Goal: Task Accomplishment & Management: Complete application form

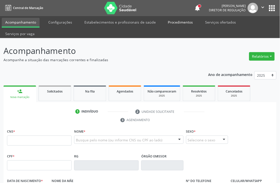
click at [168, 23] on link "Procedimentos" at bounding box center [180, 22] width 32 height 9
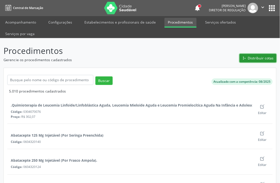
click at [249, 55] on span "Distribuir cotas" at bounding box center [261, 57] width 26 height 5
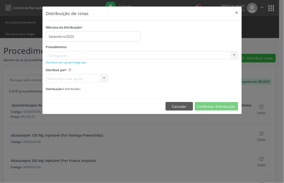
click at [178, 53] on div "Procedimento [GEOGRAPHIC_DATA]... No elements found. Consider changing the sear…" at bounding box center [142, 51] width 193 height 16
click at [201, 54] on div "Buscar por procedimento" at bounding box center [142, 55] width 193 height 9
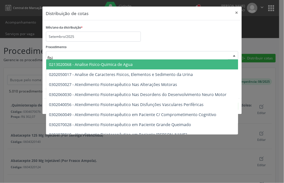
type input "fisio"
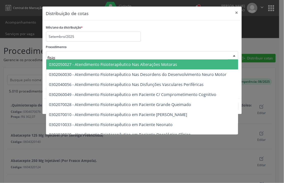
click at [184, 62] on span "0302050027 - Atendimento Fisioterapêutico Nas Alterações Motoras" at bounding box center [224, 64] width 357 height 10
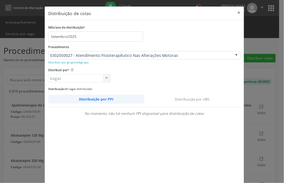
click at [197, 97] on link "Distribuição por UBS" at bounding box center [193, 99] width 97 height 9
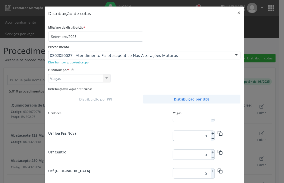
scroll to position [650, 0]
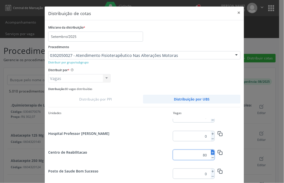
click at [211, 153] on icon at bounding box center [213, 153] width 4 height 4
type input "81"
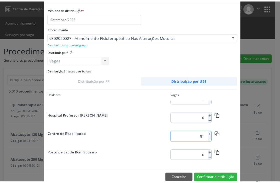
scroll to position [28, 0]
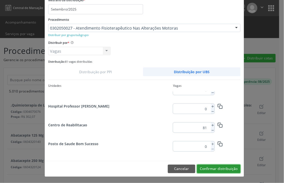
click at [231, 168] on button "Confirmar distribuição" at bounding box center [219, 168] width 44 height 9
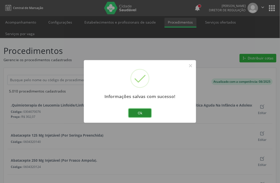
click at [144, 109] on button "Ok" at bounding box center [140, 113] width 23 height 9
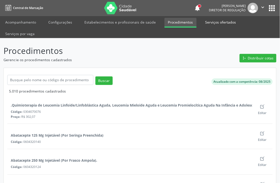
click at [223, 22] on link "Serviços ofertados" at bounding box center [221, 22] width 38 height 9
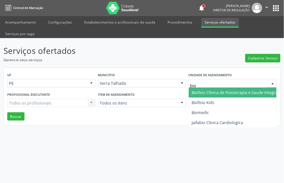
type input "biof"
click at [229, 90] on span "Biofisio Clinica de Fisioterapia e Saude Integrativa" at bounding box center [238, 93] width 93 height 6
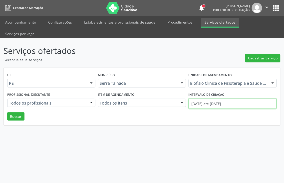
click at [211, 95] on body "Central de Marcação notifications [PERSON_NAME] Diretor de regulação  Configur…" at bounding box center [142, 91] width 284 height 183
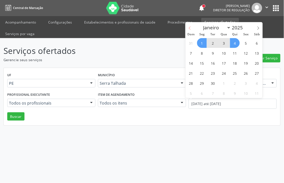
click at [190, 29] on icon at bounding box center [190, 28] width 4 height 4
select select "7"
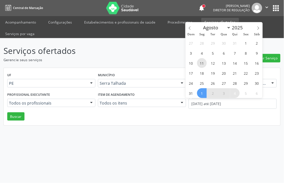
click at [205, 64] on span "11" at bounding box center [202, 63] width 10 height 10
type input "[DATE]"
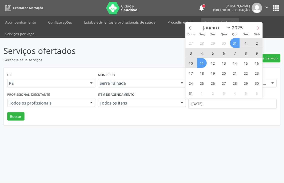
click at [258, 28] on icon at bounding box center [259, 28] width 4 height 4
select select "8"
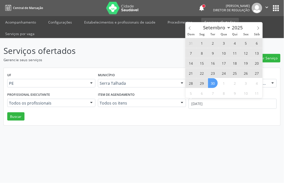
click at [216, 82] on span "30" at bounding box center [213, 83] width 10 height 10
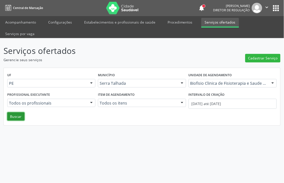
click at [9, 112] on button "Buscar" at bounding box center [15, 116] width 17 height 9
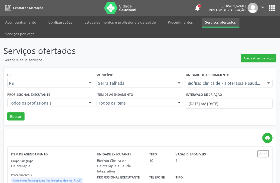
scroll to position [24, 0]
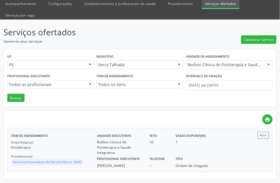
click at [114, 139] on div "Biofisio Clinica de Fisioterapia e Saude Integrativa" at bounding box center [120, 147] width 46 height 16
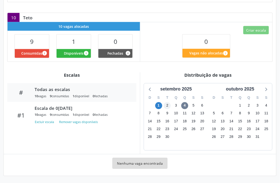
scroll to position [119, 0]
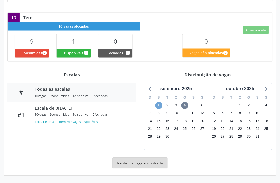
click at [161, 104] on span "1" at bounding box center [158, 105] width 7 height 7
click at [159, 108] on span "1" at bounding box center [158, 105] width 7 height 7
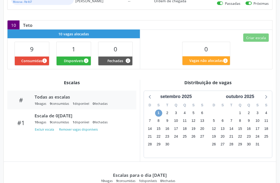
scroll to position [52, 0]
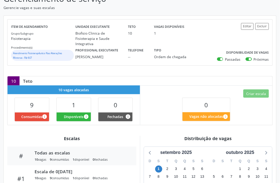
click at [225, 61] on label "Passadas" at bounding box center [233, 59] width 16 height 5
click at [220, 61] on input "Passadas" at bounding box center [219, 59] width 4 height 5
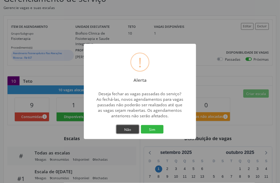
click at [124, 132] on button "Não" at bounding box center [127, 129] width 23 height 9
checkbox input "true"
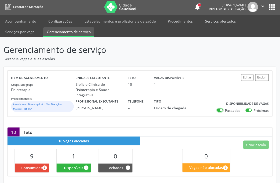
scroll to position [0, 0]
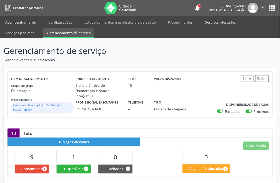
click at [26, 20] on link "Acompanhamento" at bounding box center [21, 22] width 38 height 9
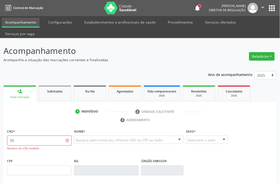
type input "7"
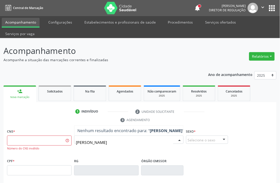
type input "MARIA DO SOCORRO HO"
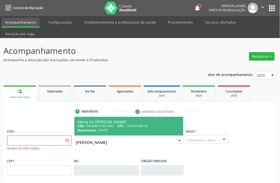
click at [131, 126] on span "110.997.934-75" at bounding box center [137, 126] width 22 height 4
type input "704 8080 6166 5441"
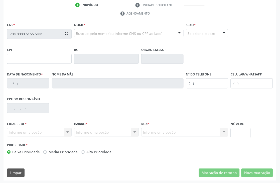
type input "22/04/1992"
type input "Eleonilde Honorato Silva"
type input "(87) 99622-9683"
type input "1100"
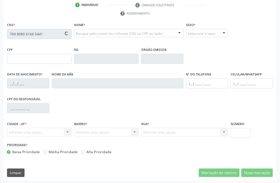
type input "110.997.934-75"
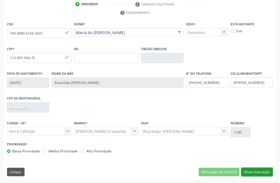
click at [251, 171] on button "Nova marcação" at bounding box center [257, 172] width 32 height 9
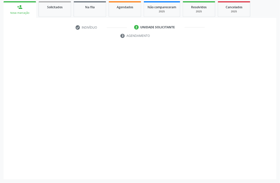
scroll to position [84, 0]
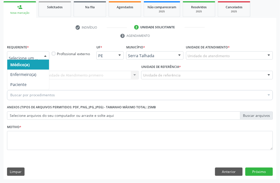
click at [23, 52] on div at bounding box center [28, 55] width 42 height 9
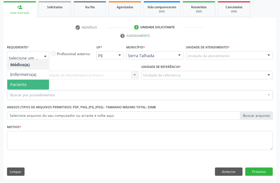
click at [25, 83] on span "Paciente" at bounding box center [18, 85] width 16 height 6
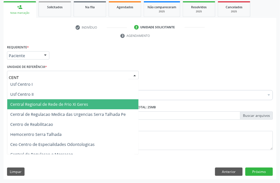
type input "CENTR"
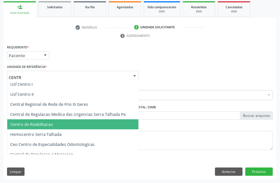
click at [49, 120] on span "Centro de Reabilitacao" at bounding box center [72, 124] width 131 height 10
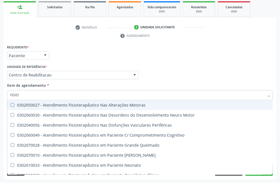
type input "FISIOT"
click at [51, 103] on div "0302050027 - Atendimento Fisioterapêutico Nas Alterações Motoras" at bounding box center [154, 105] width 288 height 4
checkbox Motoras "true"
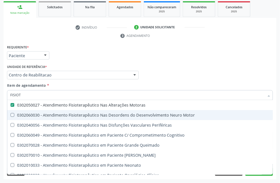
click at [0, 123] on div "Acompanhamento Acompanhe a situação das marcações correntes e finalizadas Relat…" at bounding box center [140, 68] width 280 height 229
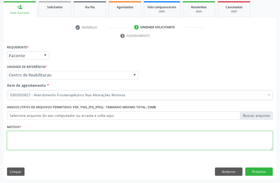
click at [36, 138] on textarea at bounding box center [140, 140] width 266 height 19
type textarea "."
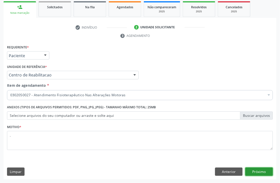
click at [257, 170] on button "Próximo" at bounding box center [259, 171] width 28 height 9
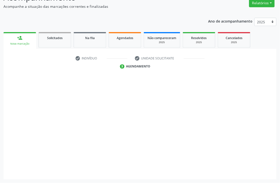
scroll to position [53, 0]
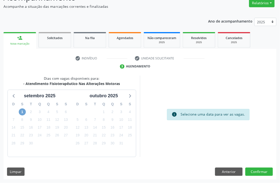
click at [24, 113] on span "1" at bounding box center [22, 111] width 7 height 7
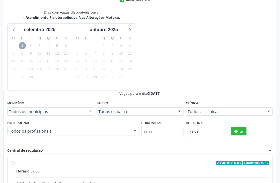
scroll to position [128, 0]
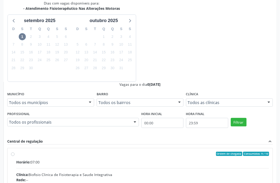
click at [33, 182] on span "Endereço:" at bounding box center [24, 185] width 17 height 5
click at [15, 152] on input "Ordem de chegada Consumidos: 9 / 10 Horário: 07:00 Clínica: Biofisio Clinica de…" at bounding box center [13, 154] width 4 height 5
radio input "true"
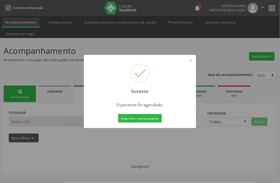
scroll to position [0, 0]
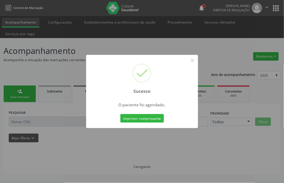
click at [146, 123] on div "Sucesso × O paciente foi agendado. Imprimir comprovante Cancel" at bounding box center [142, 91] width 112 height 73
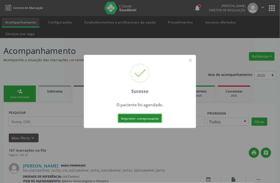
click at [146, 120] on button "Imprimir comprovante" at bounding box center [140, 118] width 44 height 9
